Goal: Task Accomplishment & Management: Use online tool/utility

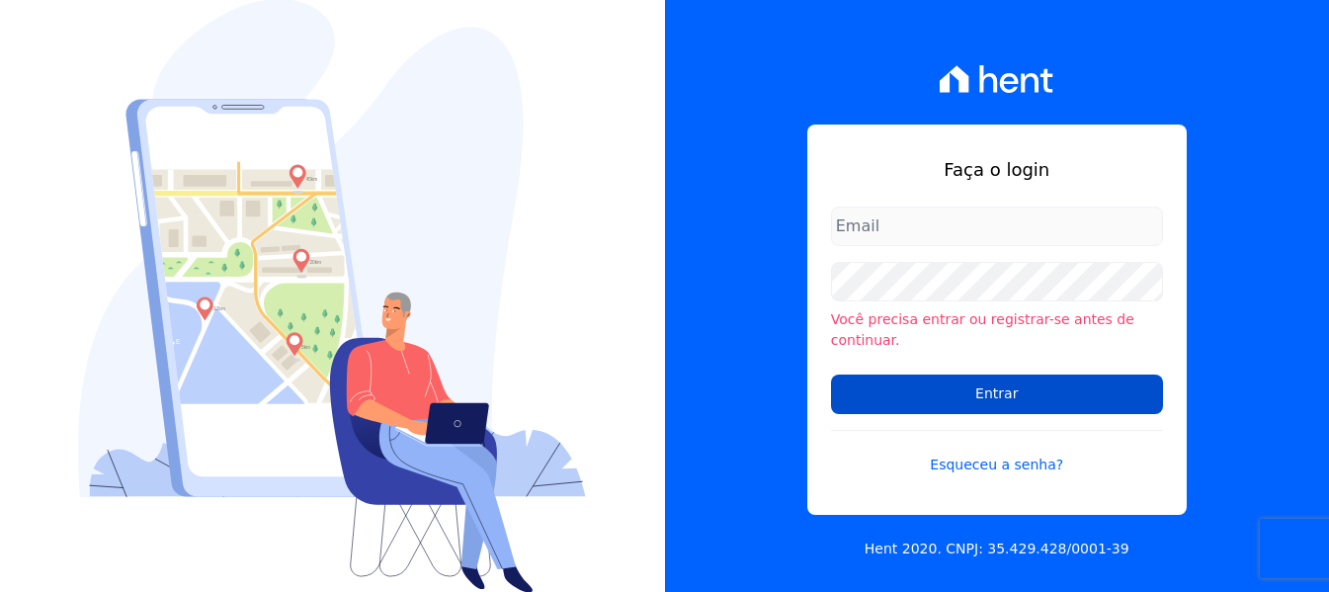
type input "[PERSON_NAME][EMAIL_ADDRESS][DOMAIN_NAME]"
click at [1027, 389] on input "Entrar" at bounding box center [997, 394] width 332 height 40
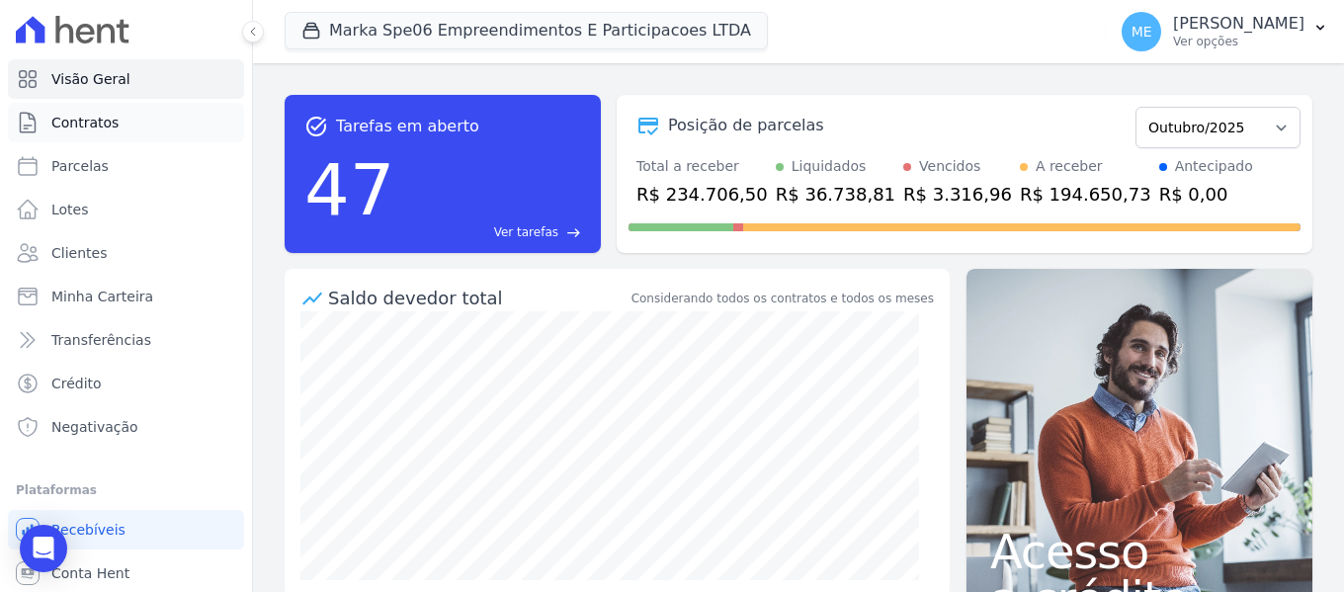
click at [121, 118] on link "Contratos" at bounding box center [126, 123] width 236 height 40
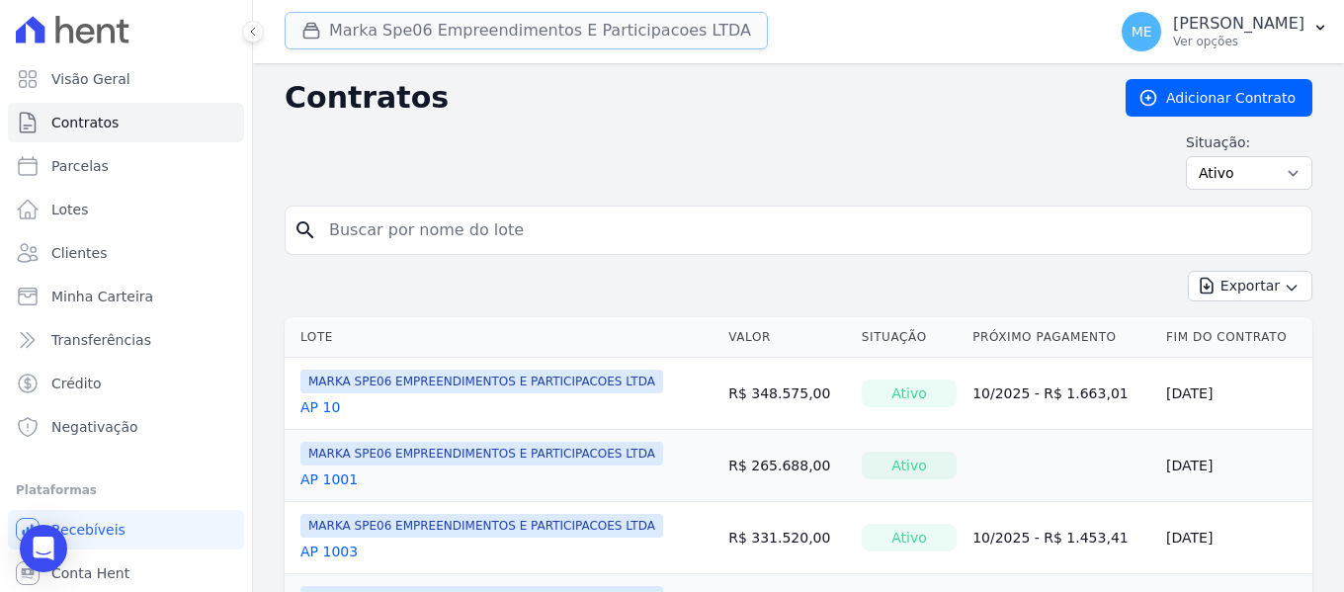
click at [418, 23] on button "Marka Spe06 Empreendimentos E Participacoes LTDA" at bounding box center [526, 31] width 483 height 38
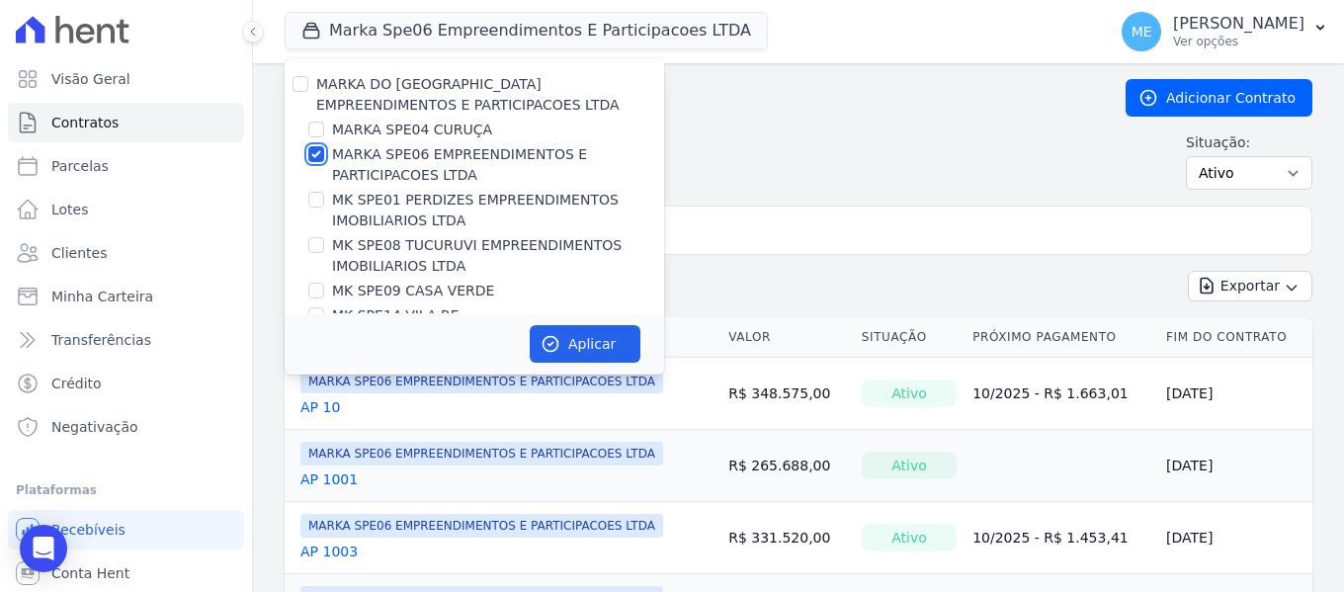
click at [311, 153] on input "MARKA SPE06 EMPREENDIMENTOS E PARTICIPACOES LTDA" at bounding box center [316, 154] width 16 height 16
checkbox input "false"
drag, startPoint x: 302, startPoint y: 87, endPoint x: 386, endPoint y: 180, distance: 125.2
click at [302, 88] on input "MARKA DO [GEOGRAPHIC_DATA] EMPREENDIMENTOS E PARTICIPACOES LTDA" at bounding box center [300, 84] width 16 height 16
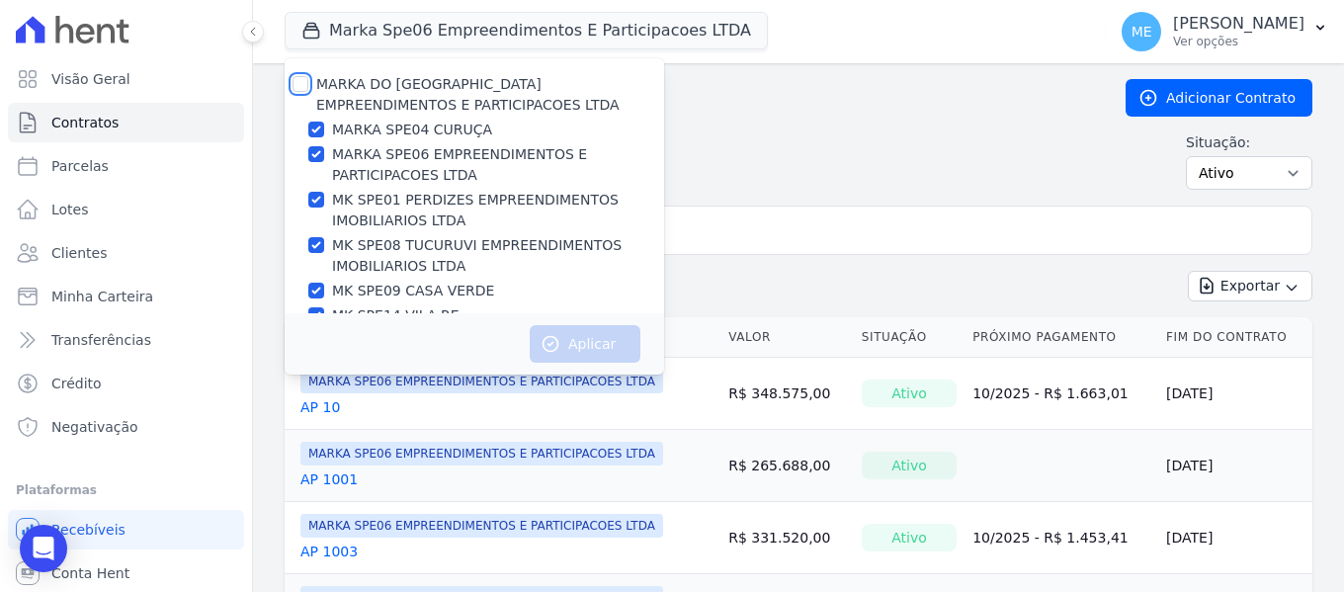
checkbox input "true"
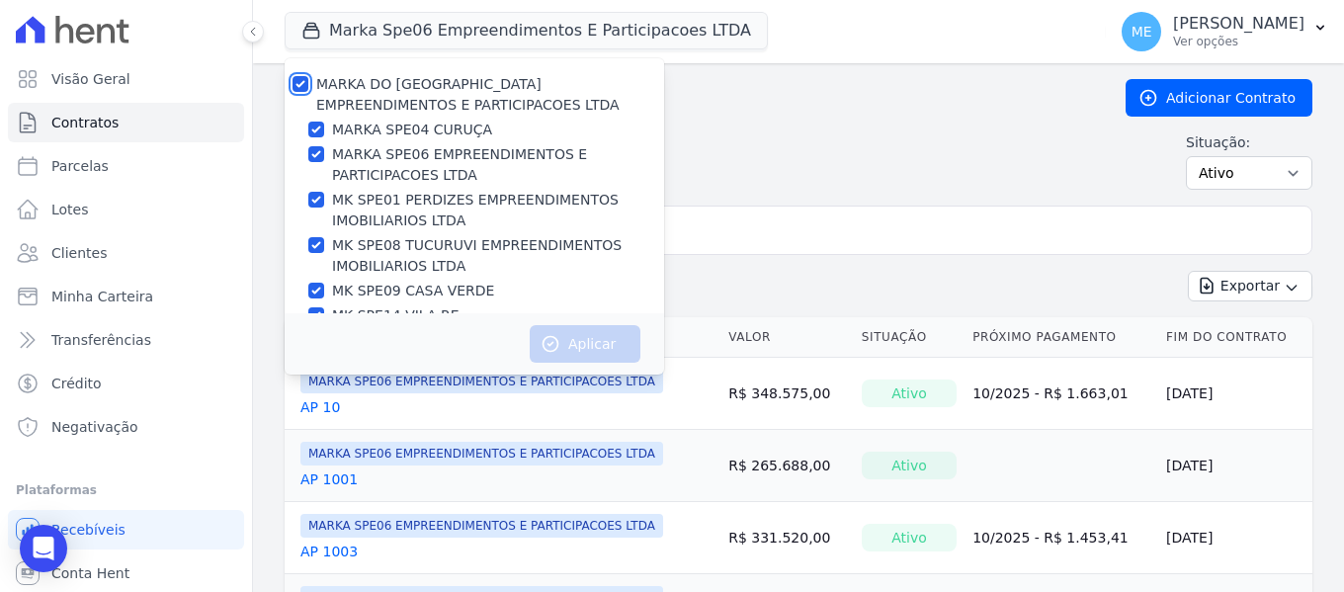
checkbox input "true"
click at [297, 82] on input "MARKA DO [GEOGRAPHIC_DATA] EMPREENDIMENTOS E PARTICIPACOES LTDA" at bounding box center [300, 84] width 16 height 16
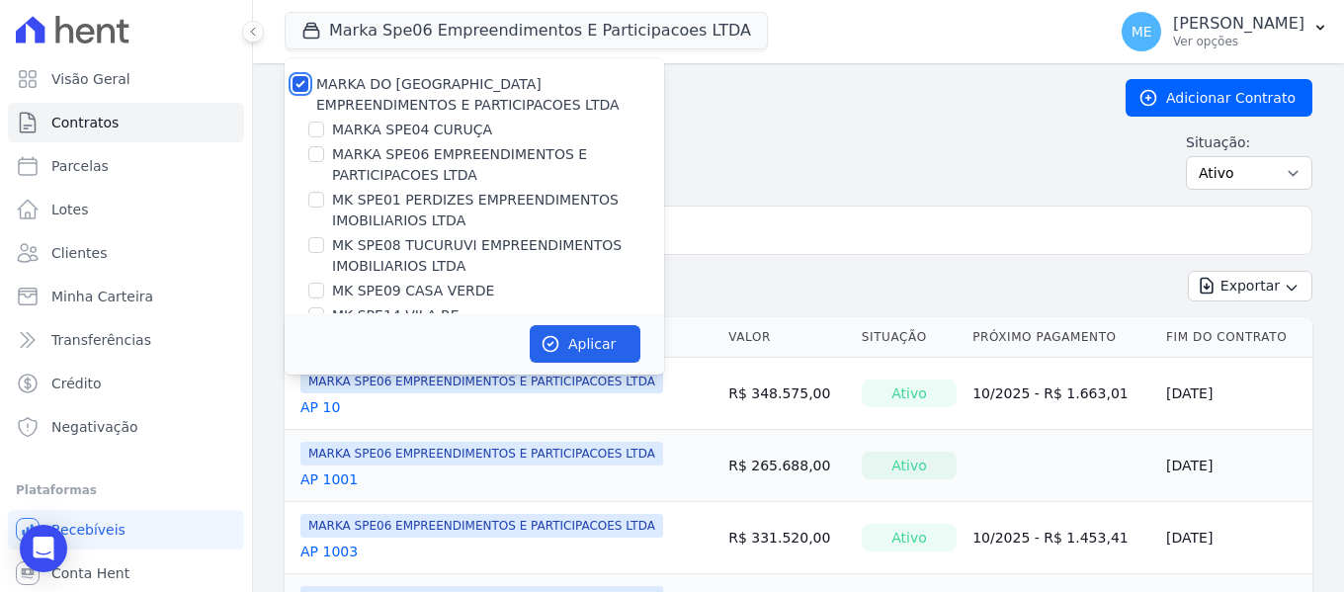
checkbox input "false"
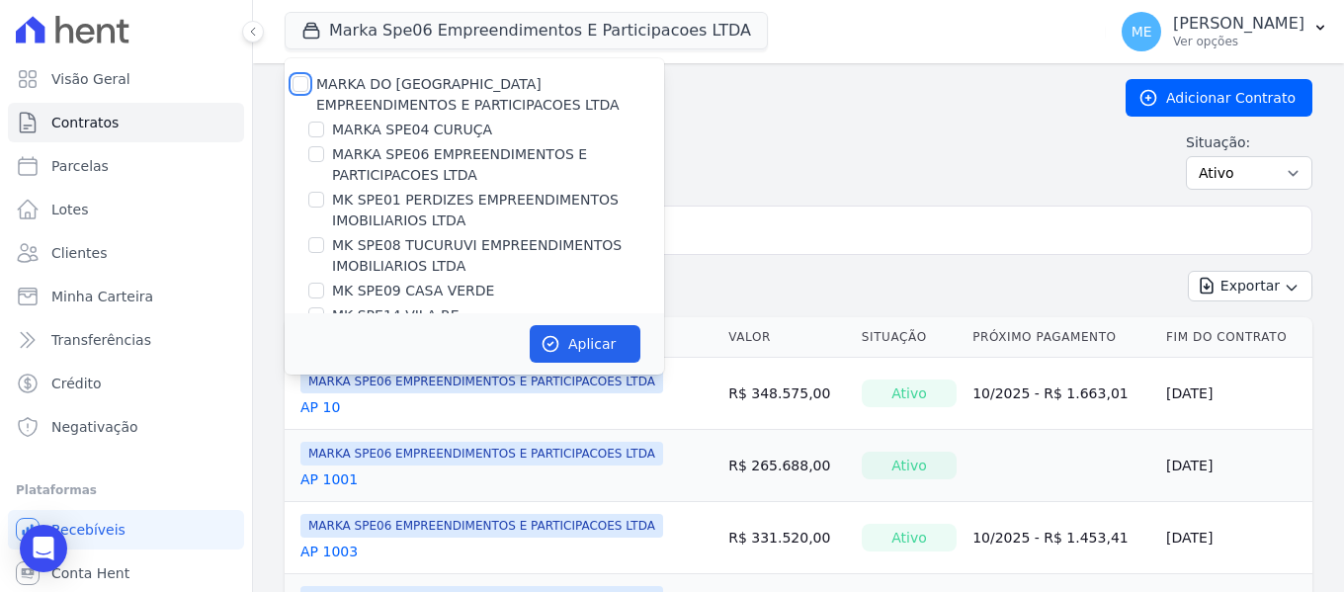
checkbox input "false"
click at [318, 131] on input "MARKA SPE04 CURUÇA" at bounding box center [316, 130] width 16 height 16
checkbox input "true"
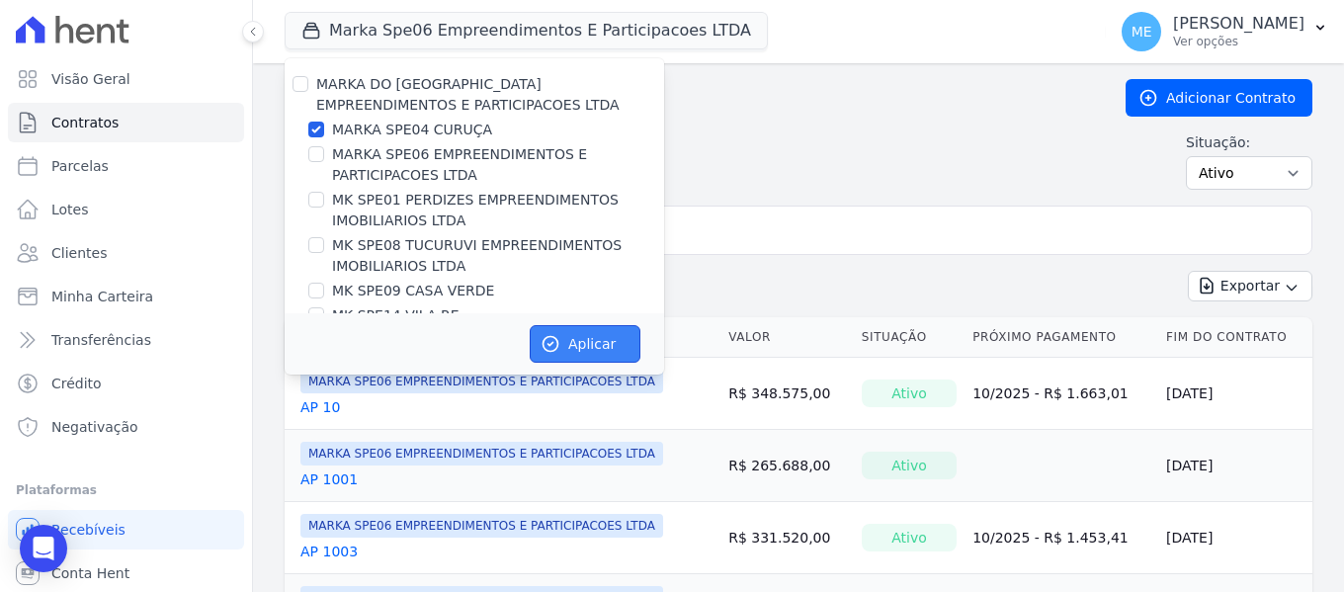
click at [584, 351] on button "Aplicar" at bounding box center [585, 344] width 111 height 38
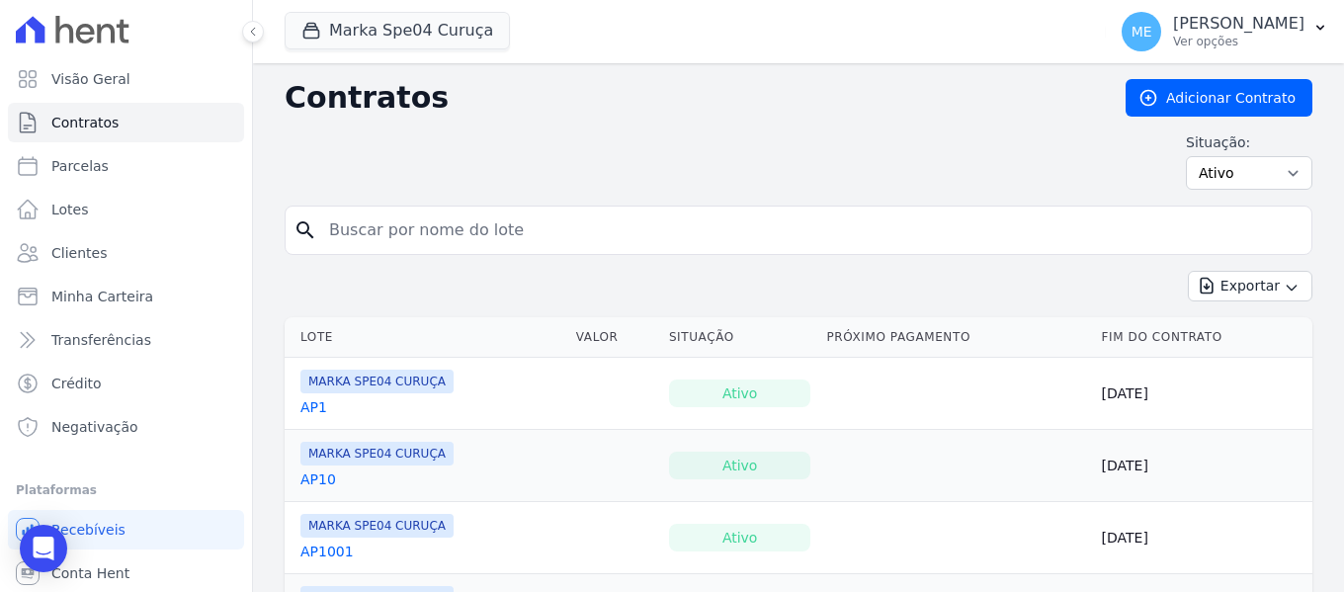
click at [865, 234] on input "search" at bounding box center [810, 230] width 986 height 40
type input "1208"
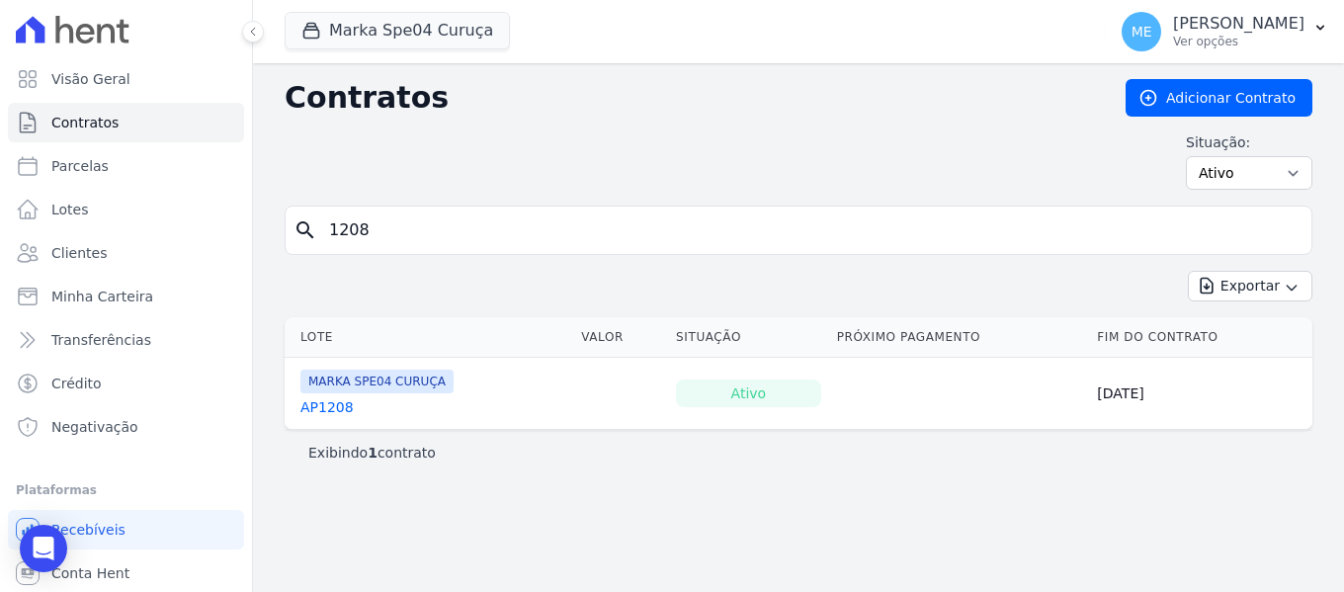
click at [334, 410] on link "AP1208" at bounding box center [326, 407] width 53 height 20
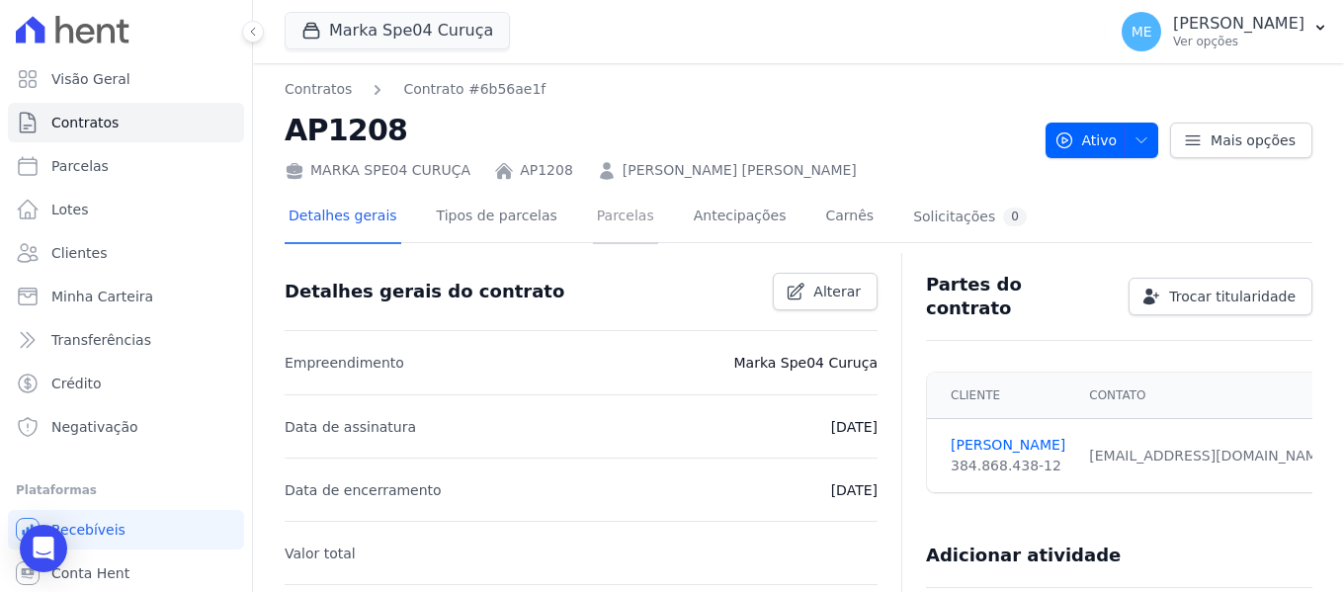
click at [593, 222] on link "Parcelas" at bounding box center [625, 218] width 65 height 52
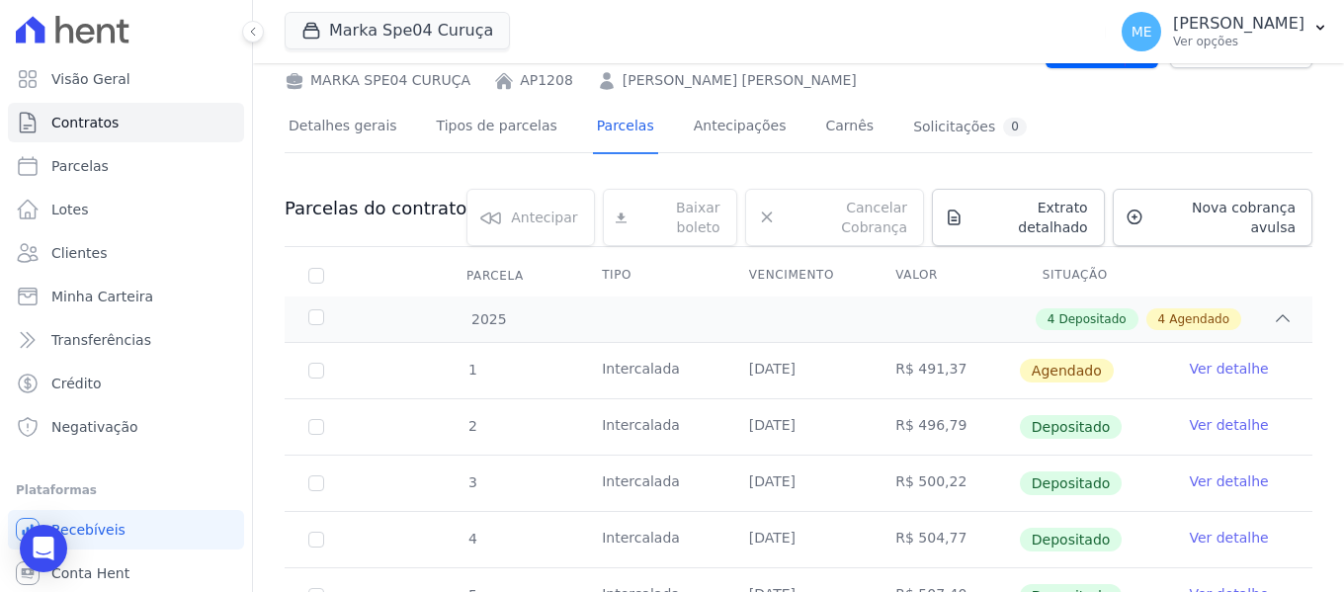
scroll to position [395, 0]
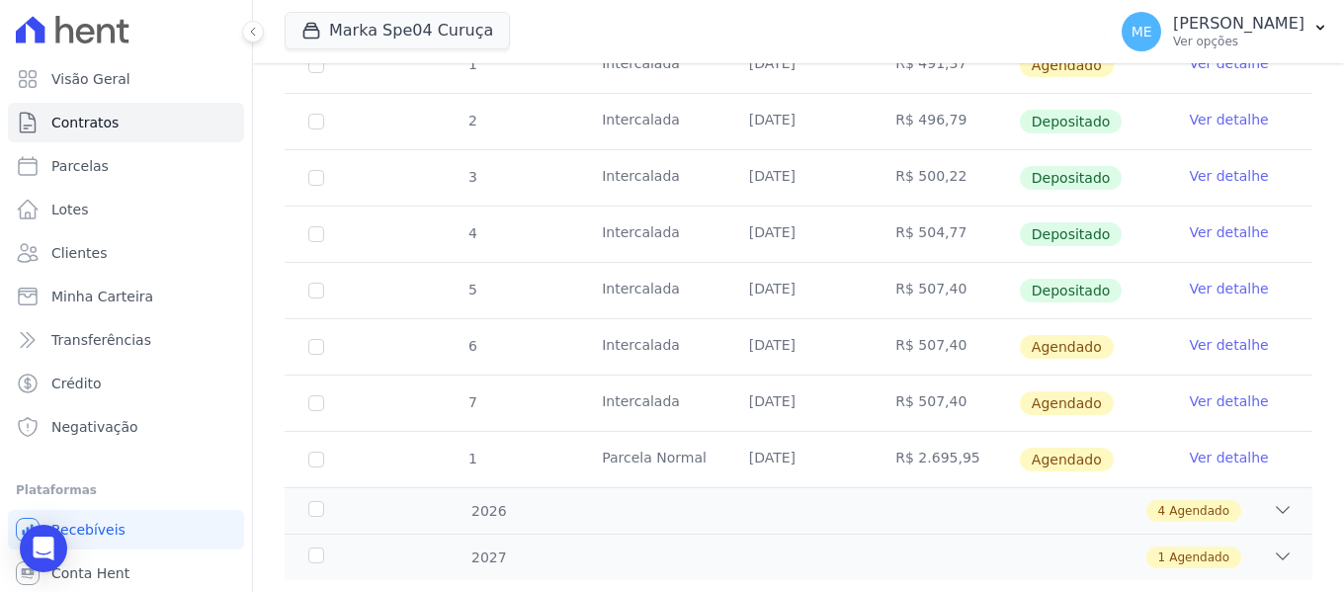
click at [1220, 335] on link "Ver detalhe" at bounding box center [1227, 345] width 79 height 20
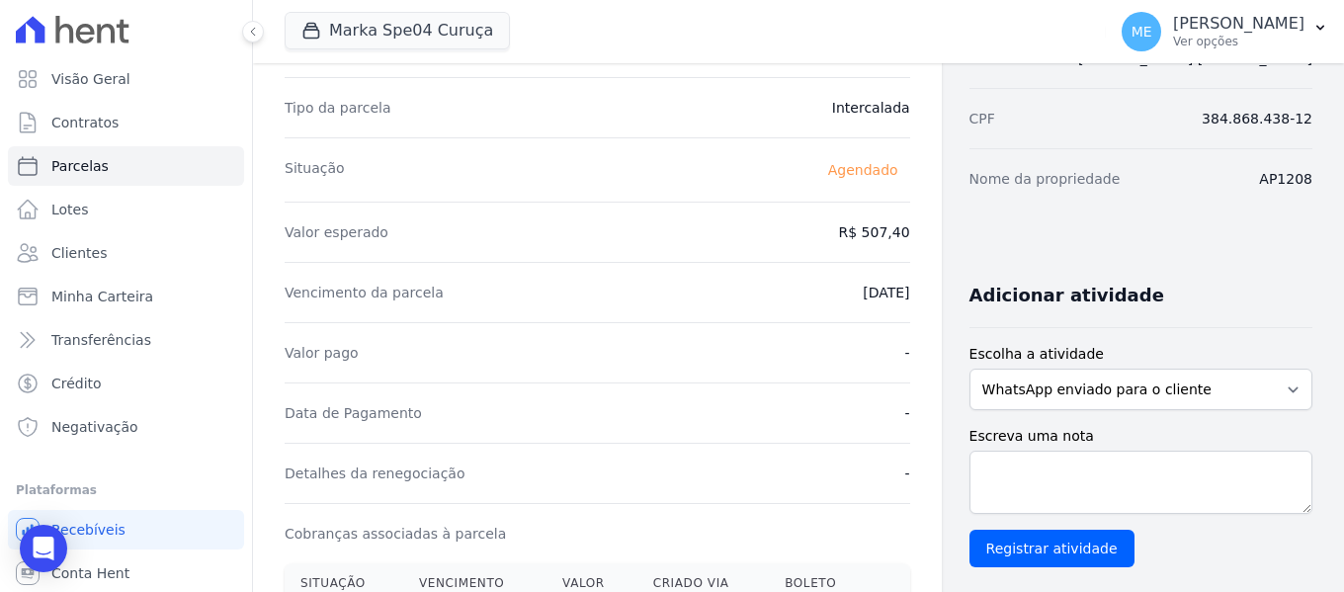
scroll to position [99, 0]
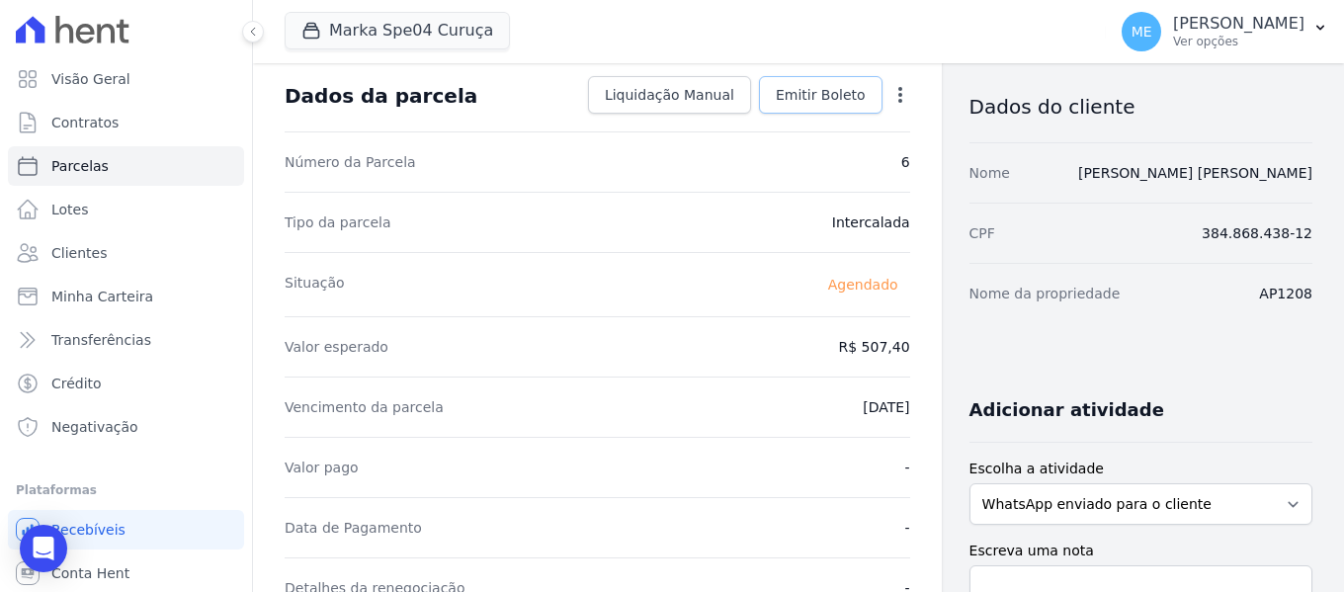
click at [814, 92] on span "Emitir Boleto" at bounding box center [820, 95] width 90 height 20
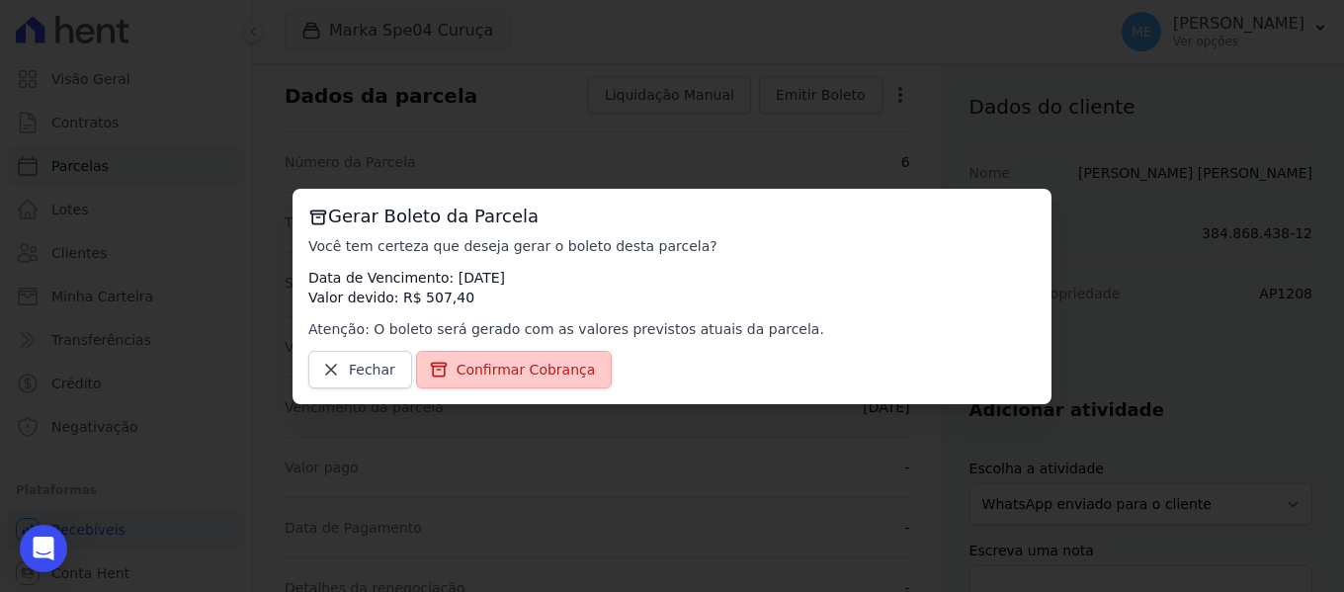
click at [521, 372] on span "Confirmar Cobrança" at bounding box center [525, 370] width 139 height 20
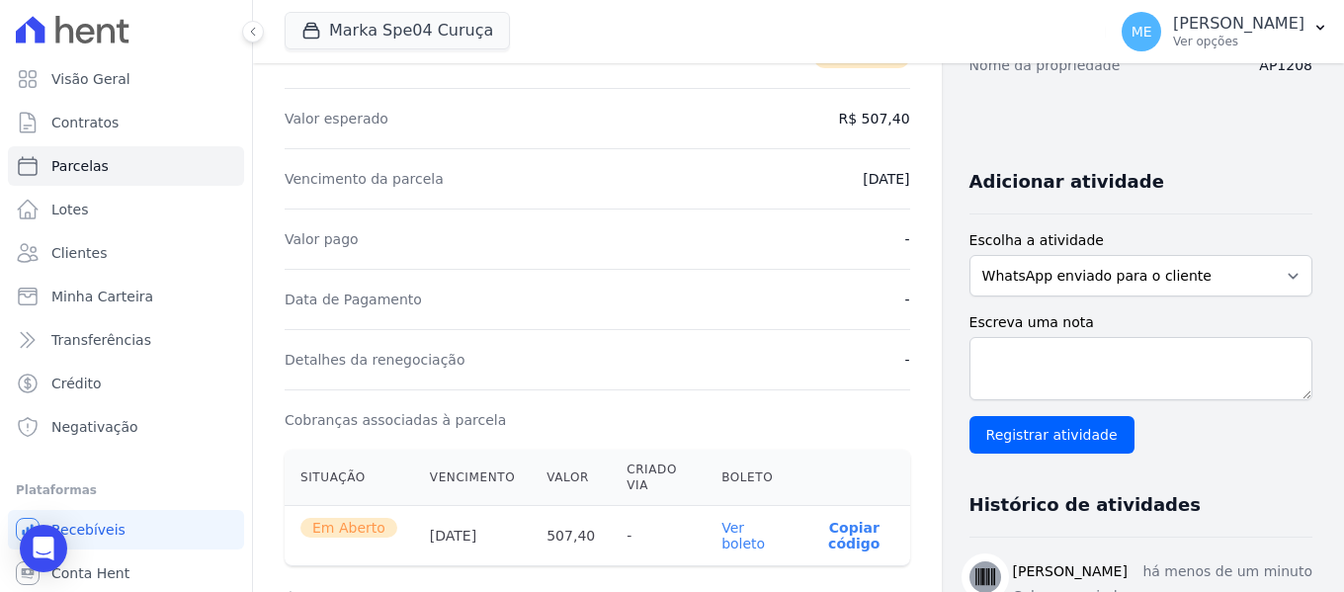
scroll to position [395, 0]
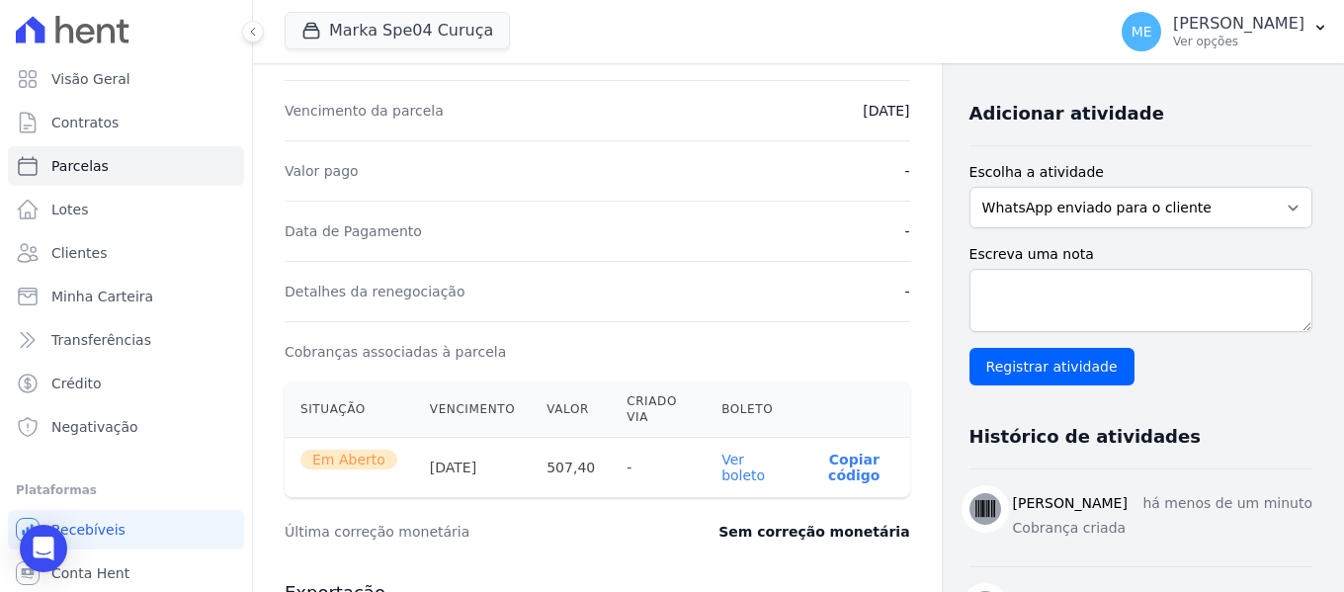
click at [733, 477] on link "Ver boleto" at bounding box center [742, 467] width 43 height 32
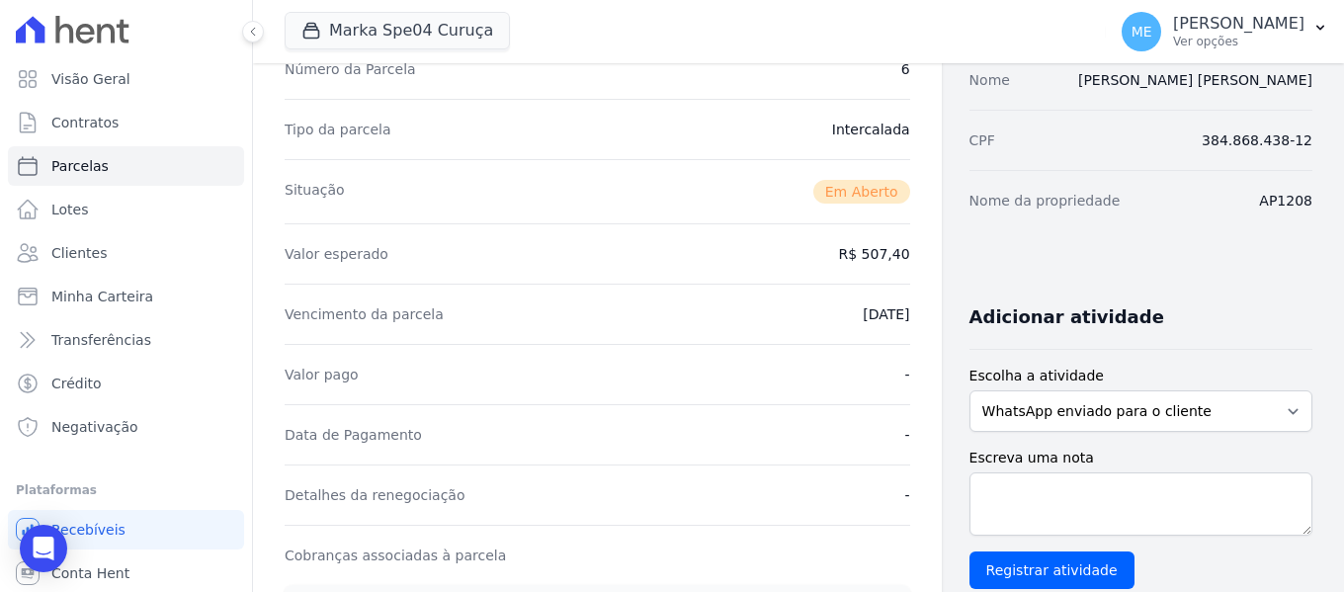
scroll to position [0, 0]
